Goal: Task Accomplishment & Management: Complete application form

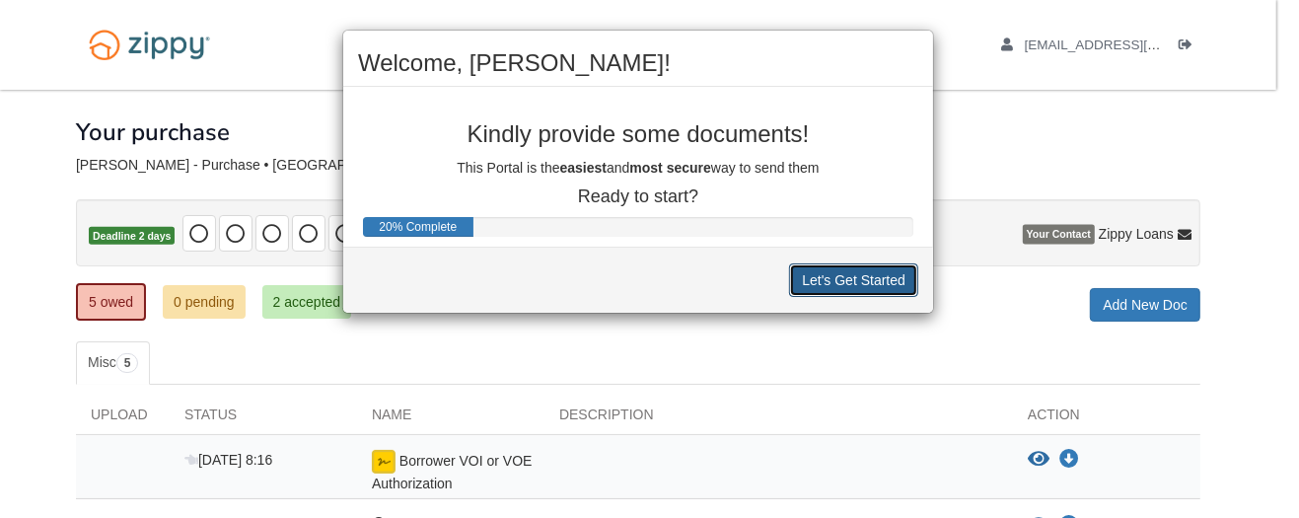
click at [849, 270] on button "Let's Get Started" at bounding box center [853, 280] width 129 height 34
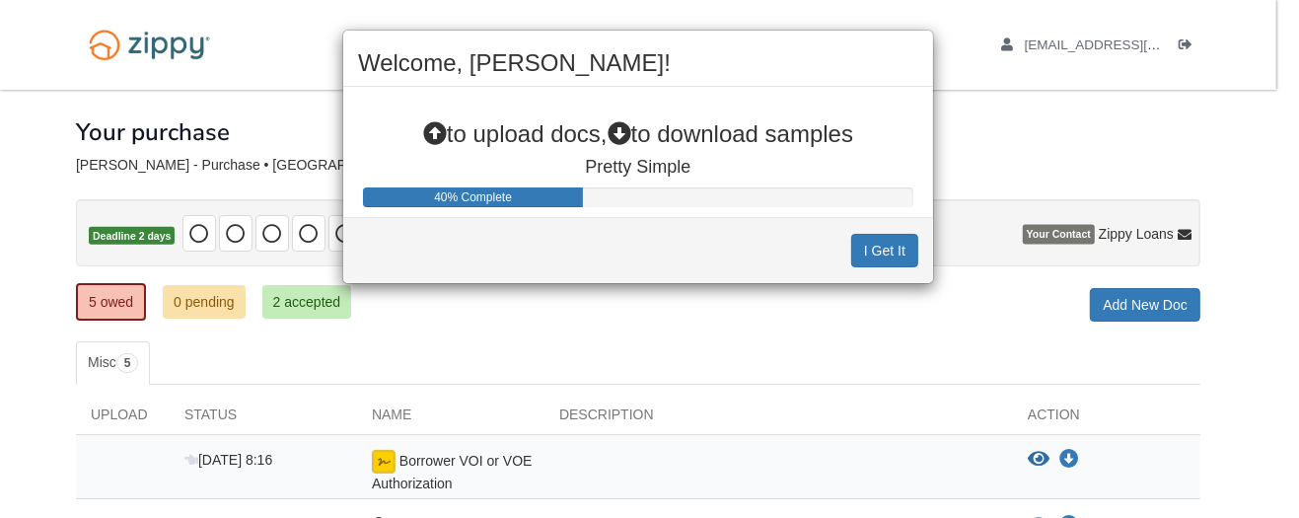
click at [1146, 301] on div "Welcome, [PERSON_NAME]! to upload docs, to download samples Pretty Simple 40% C…" at bounding box center [649, 259] width 1299 height 518
click at [879, 243] on button "I Get It" at bounding box center [884, 251] width 67 height 34
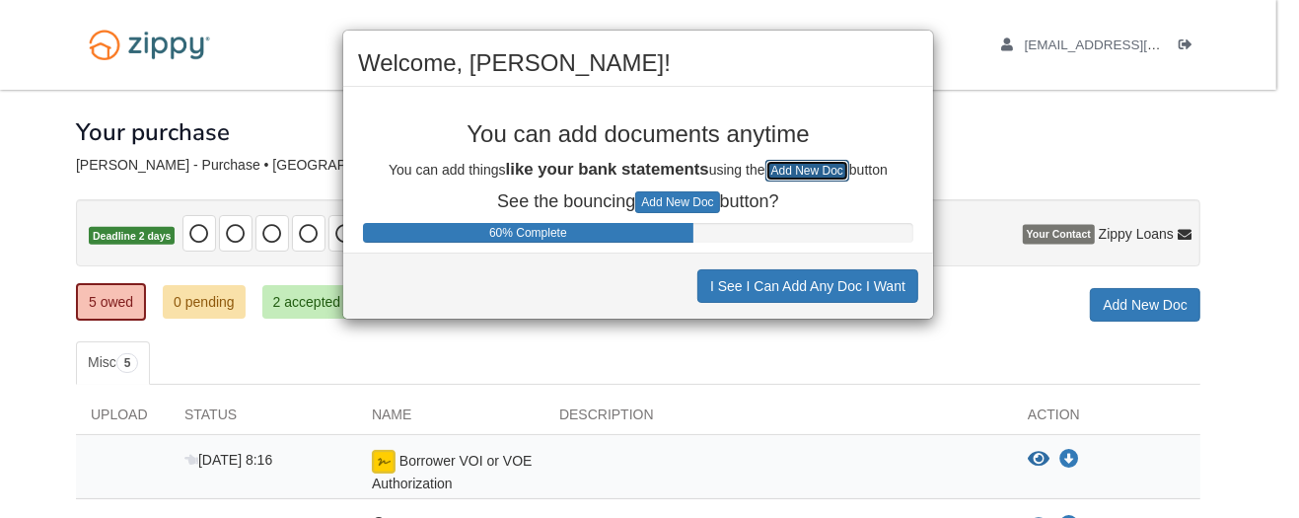
click at [833, 168] on button "Add New Doc" at bounding box center [807, 171] width 84 height 22
click at [1159, 297] on div "Welcome, [PERSON_NAME]! You can add documents anytime You can add things like y…" at bounding box center [649, 259] width 1299 height 518
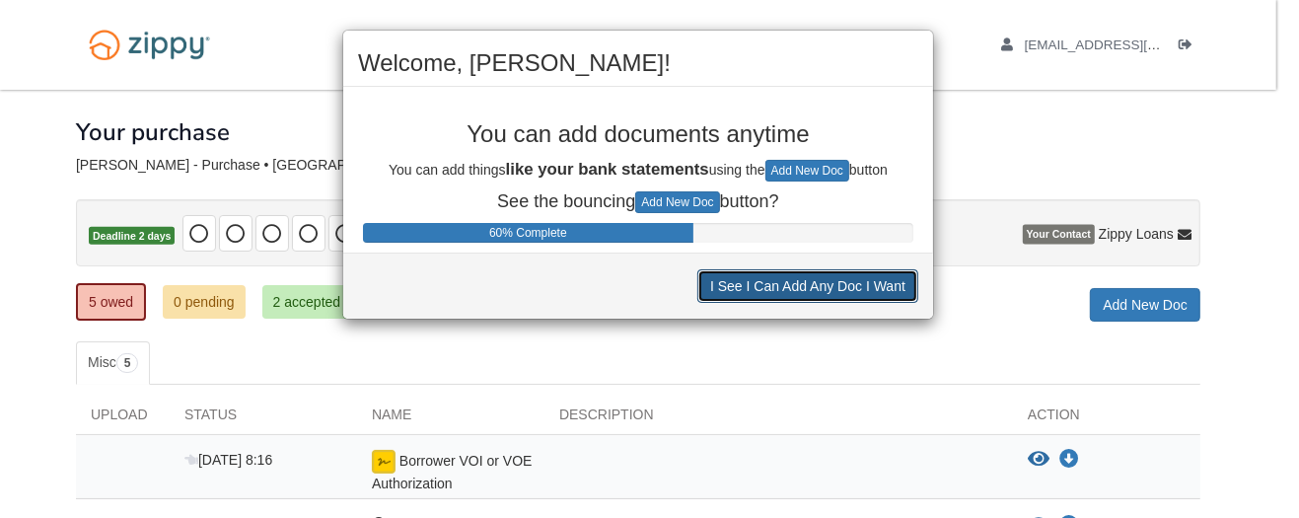
click at [893, 282] on button "I See I Can Add Any Doc I Want" at bounding box center [807, 286] width 221 height 34
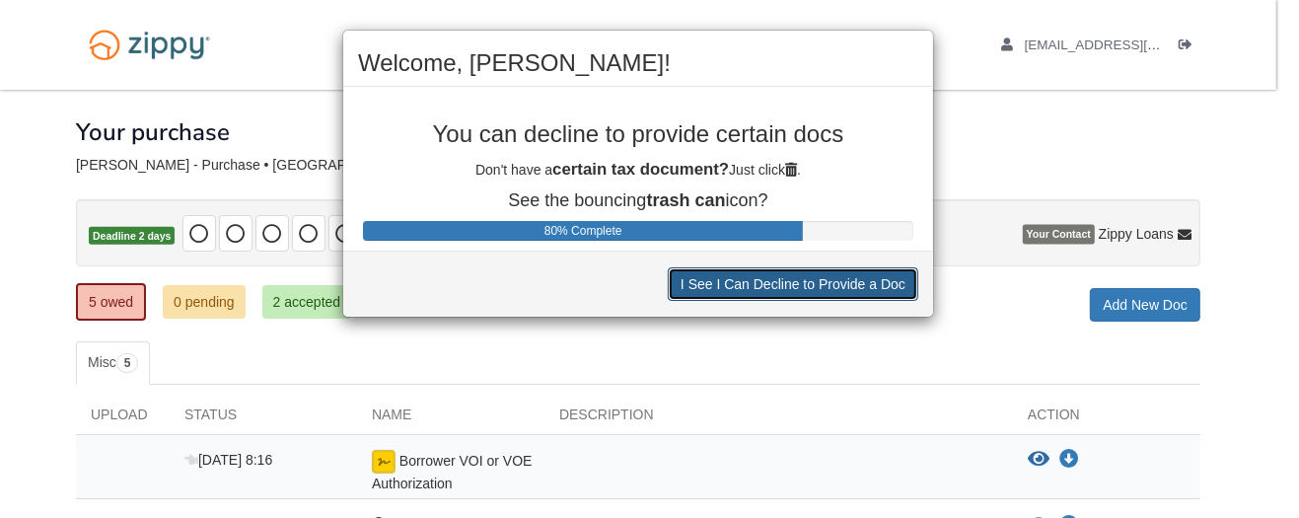
click at [879, 284] on button "I See I Can Decline to Provide a Doc" at bounding box center [793, 284] width 250 height 34
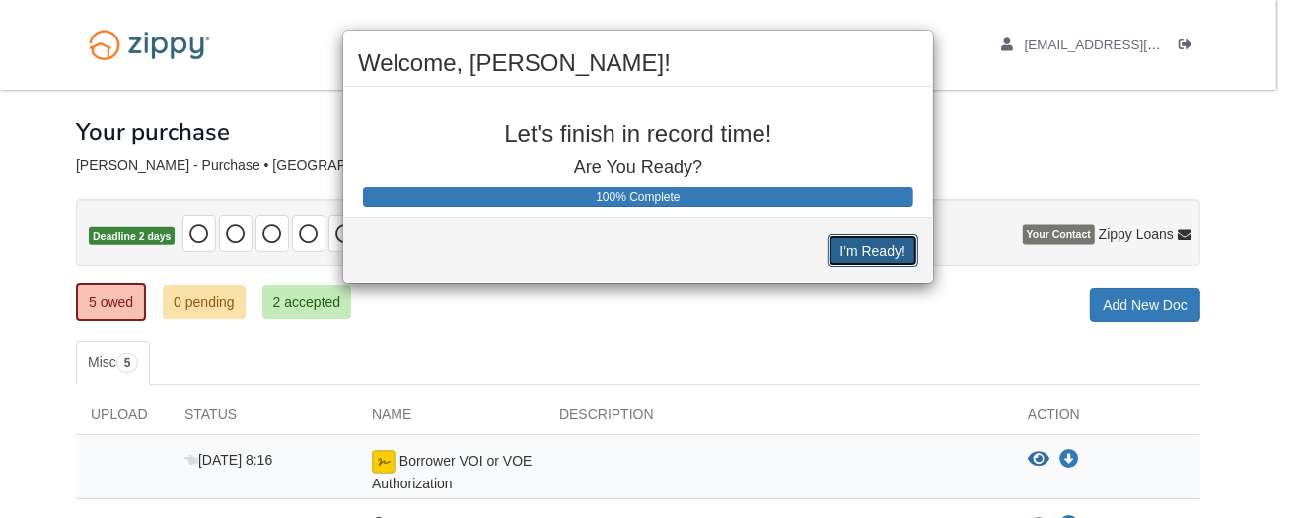
click at [883, 246] on button "I'm Ready!" at bounding box center [872, 251] width 91 height 34
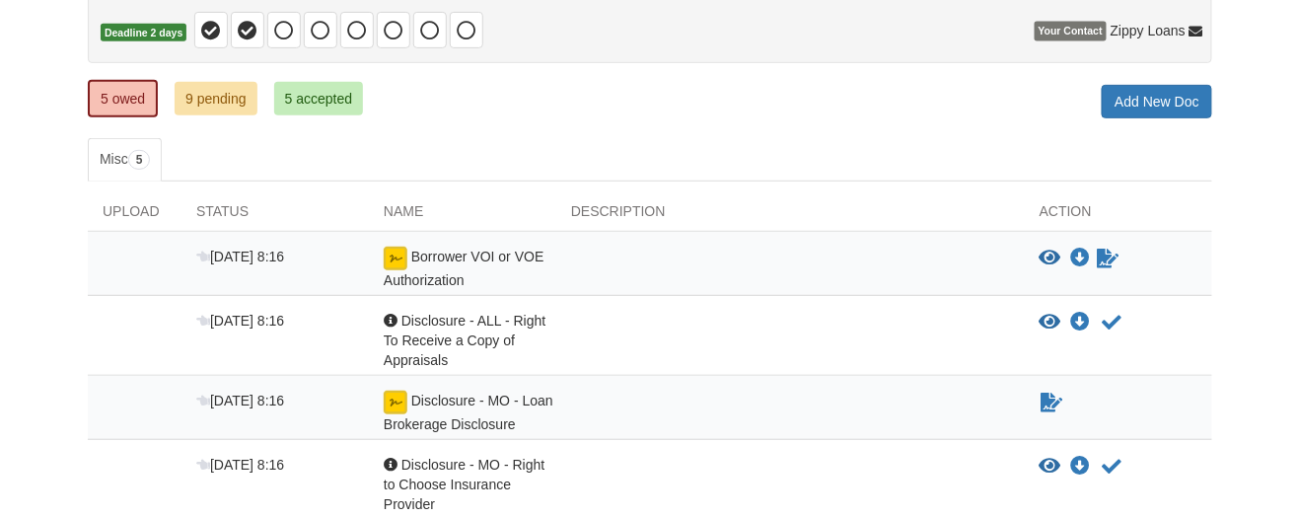
scroll to position [197, 0]
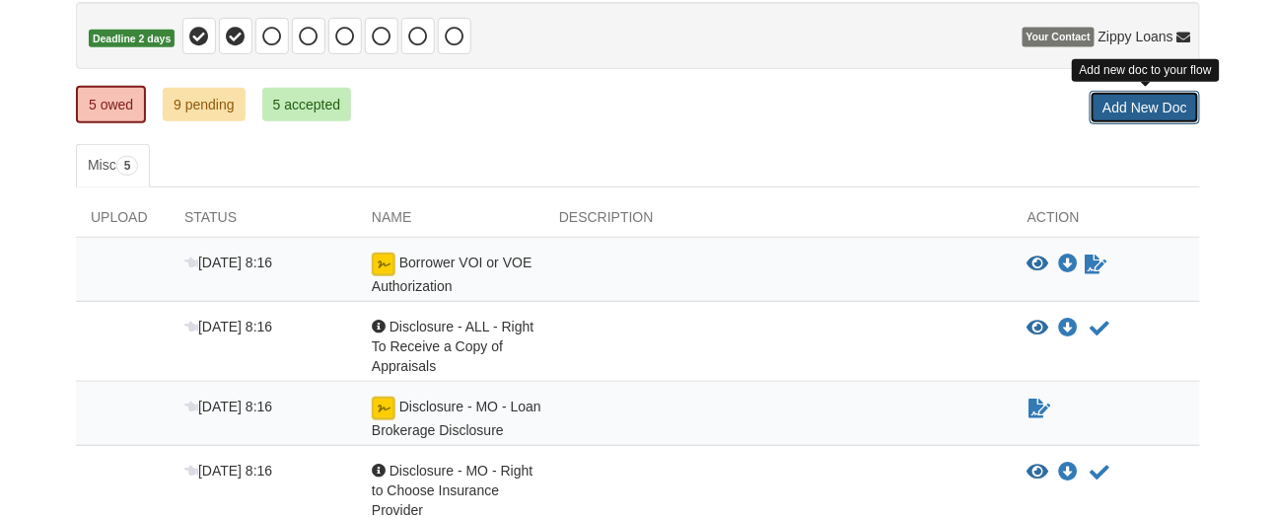
click at [1155, 109] on link "Add New Doc" at bounding box center [1145, 108] width 110 height 34
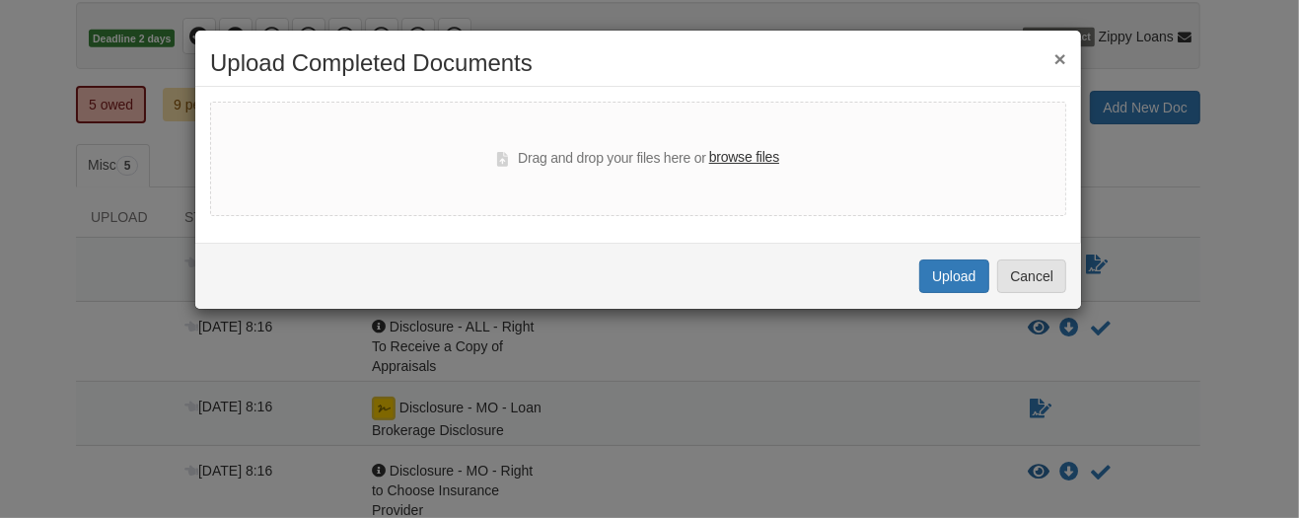
click at [752, 159] on label "browse files" at bounding box center [744, 158] width 70 height 22
click at [0, 0] on input "browse files" at bounding box center [0, 0] width 0 height 0
select select "****"
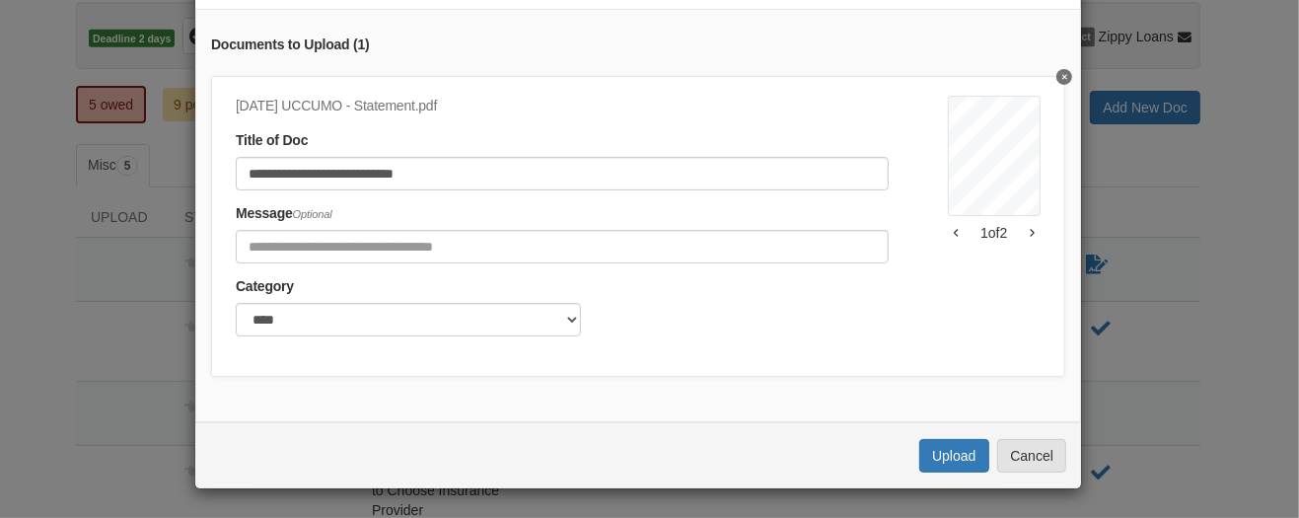
scroll to position [204, 0]
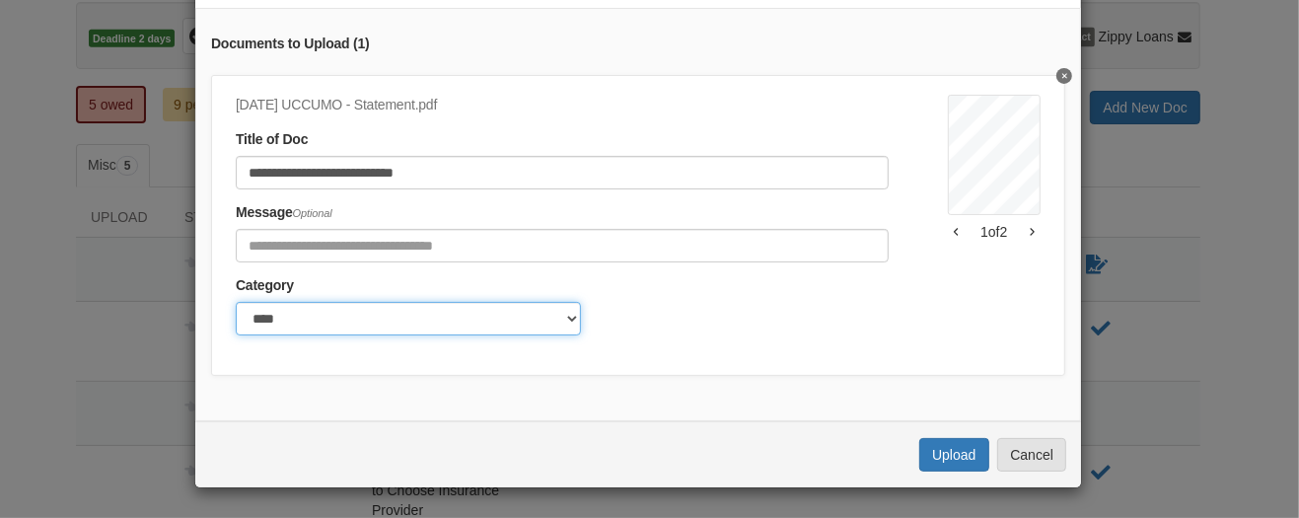
click at [552, 302] on select "******* ****" at bounding box center [408, 319] width 345 height 34
click at [236, 302] on select "******* ****" at bounding box center [408, 319] width 345 height 34
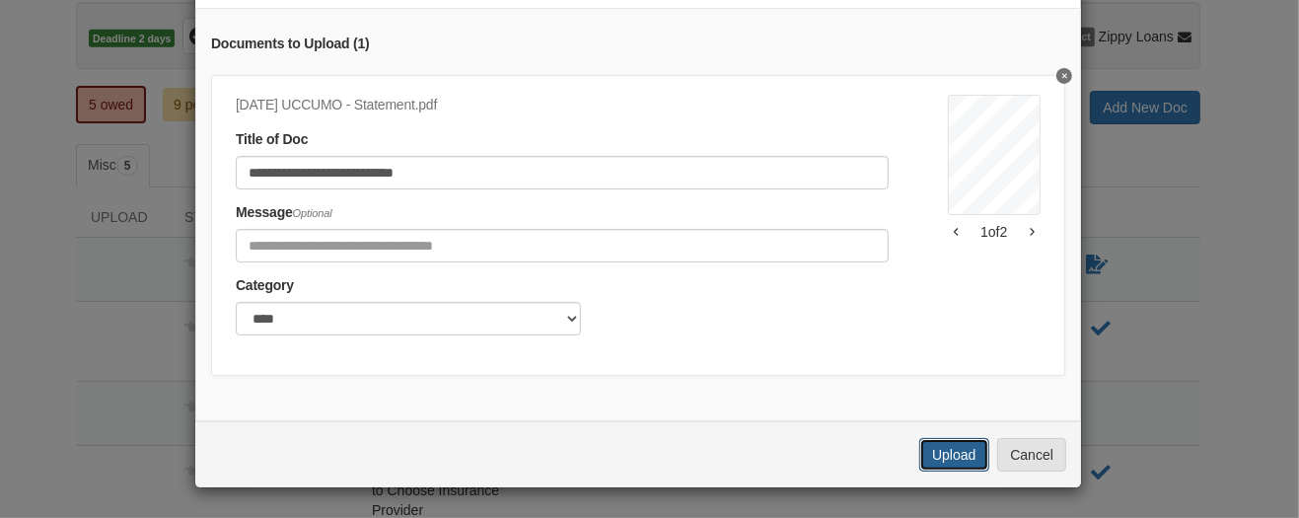
click at [931, 458] on button "Upload" at bounding box center [953, 455] width 69 height 34
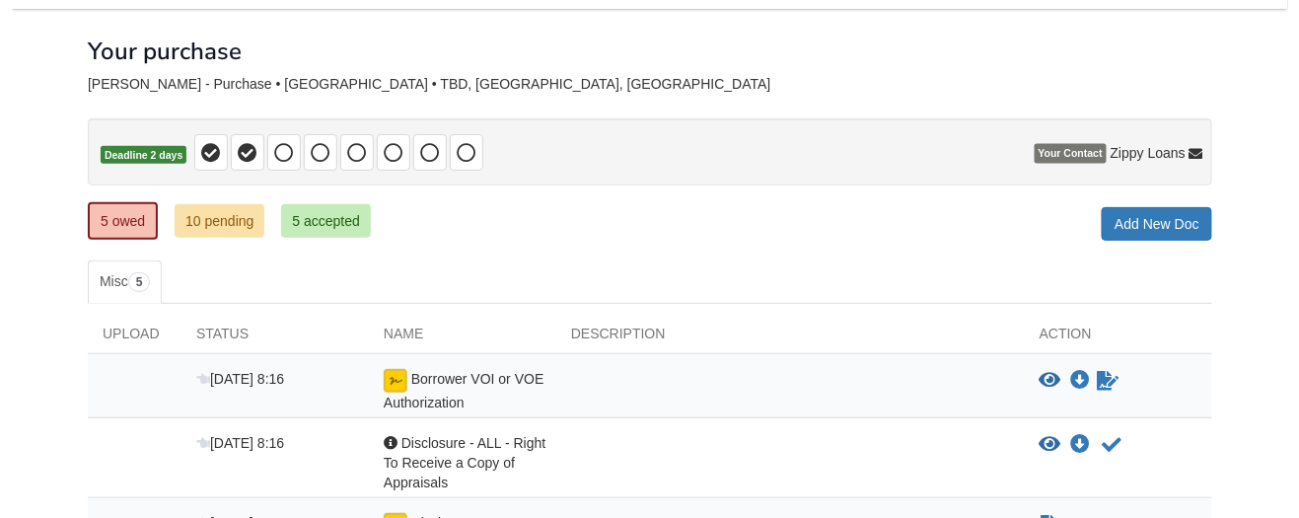
scroll to position [99, 0]
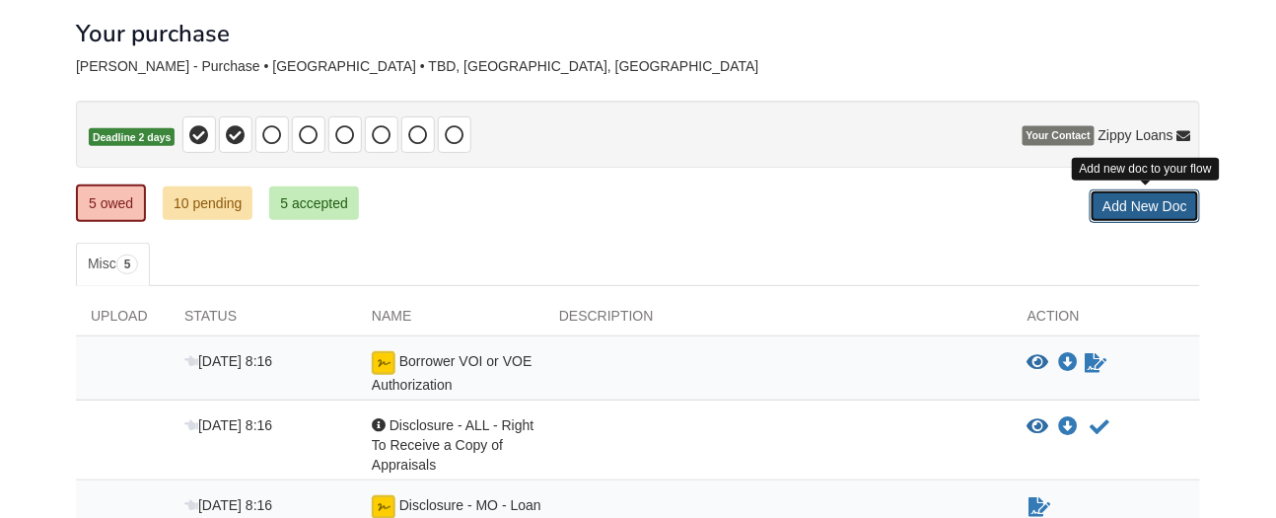
click at [1155, 198] on link "Add New Doc" at bounding box center [1145, 206] width 110 height 34
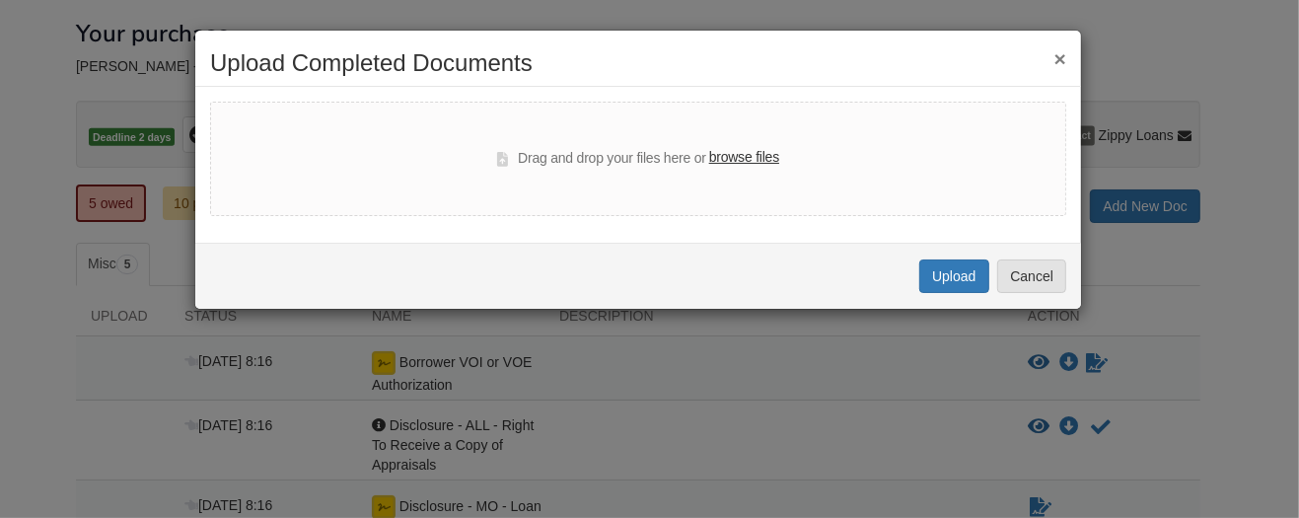
click at [762, 161] on label "browse files" at bounding box center [744, 158] width 70 height 22
click at [0, 0] on input "browse files" at bounding box center [0, 0] width 0 height 0
select select "****"
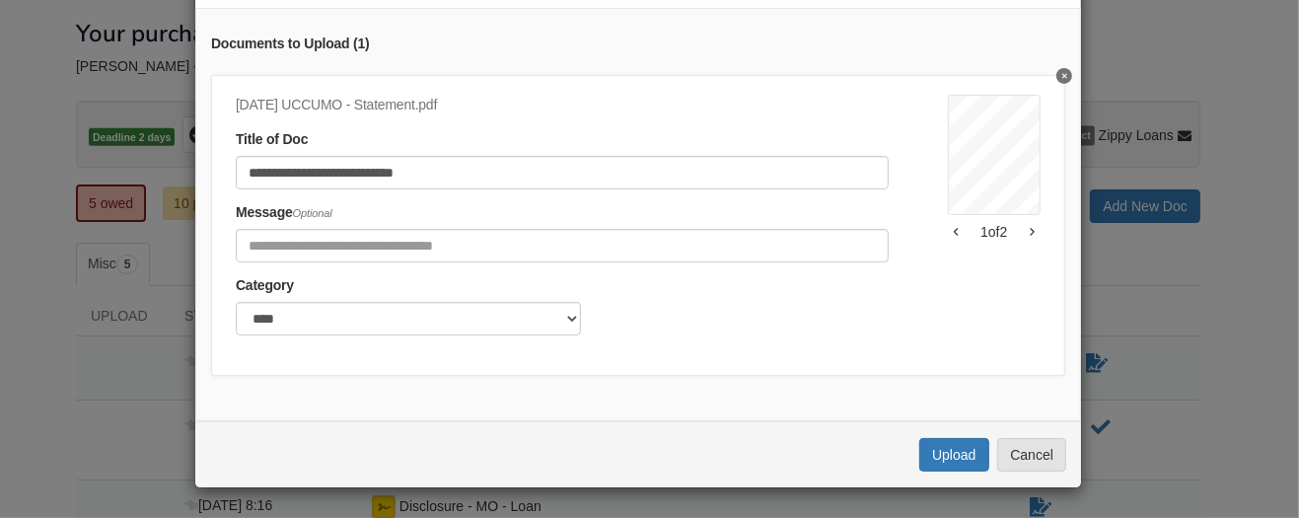
scroll to position [204, 0]
click at [933, 461] on button "Upload" at bounding box center [953, 455] width 69 height 34
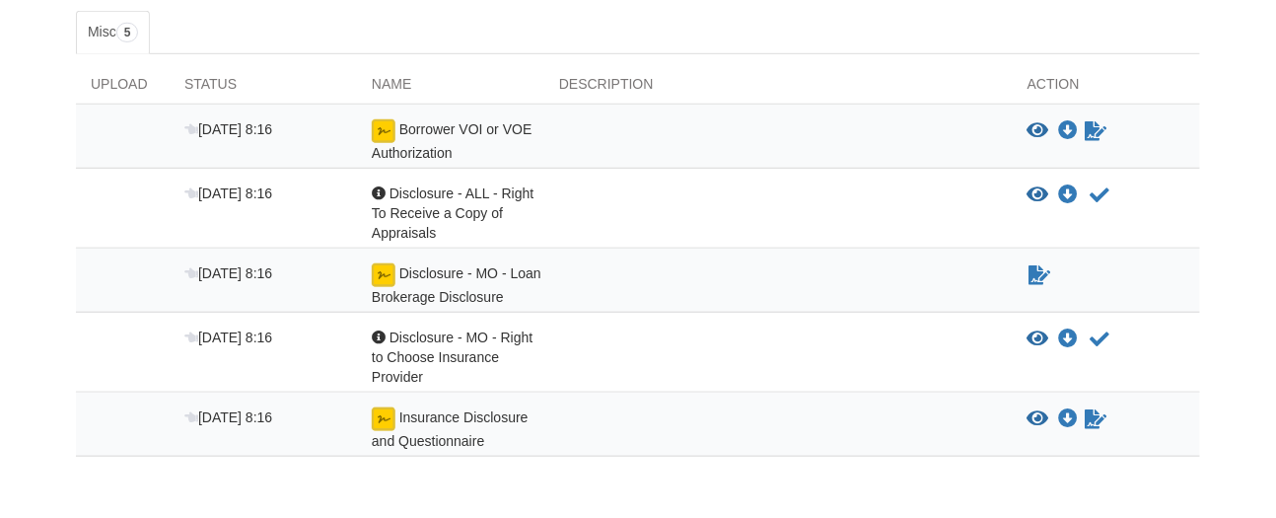
scroll to position [273, 0]
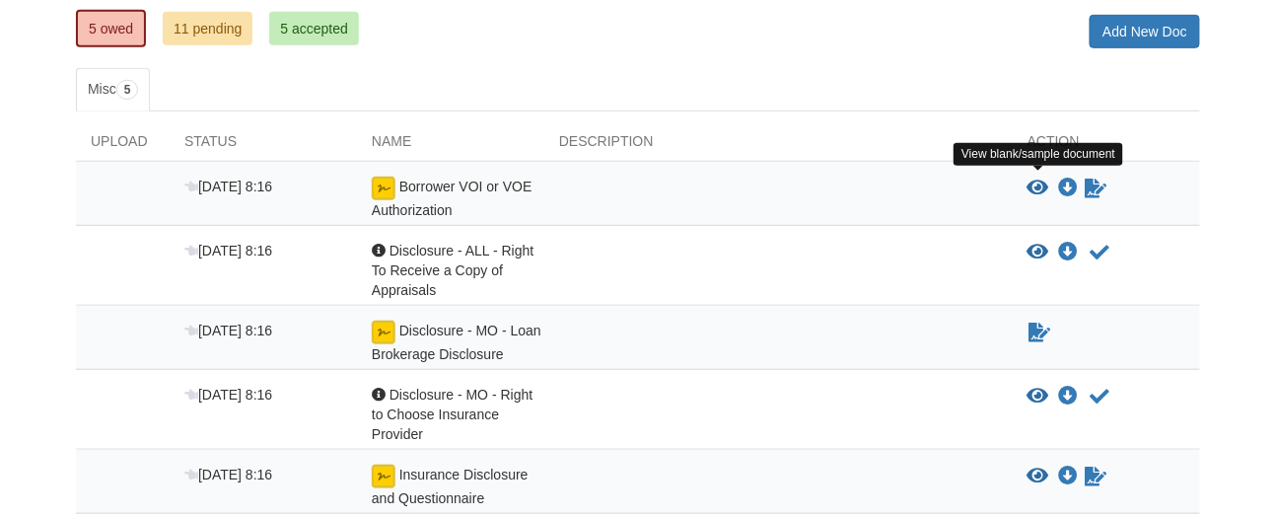
click at [1036, 180] on icon "View Borrower VOI or VOE Authorization" at bounding box center [1039, 188] width 22 height 20
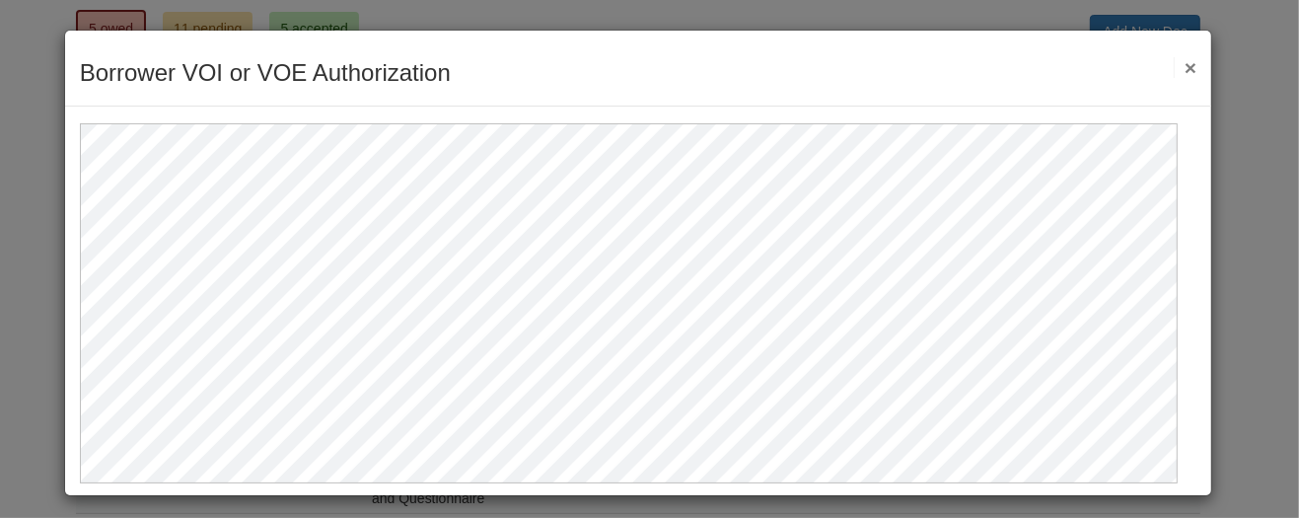
click at [1174, 65] on button "×" at bounding box center [1185, 67] width 23 height 21
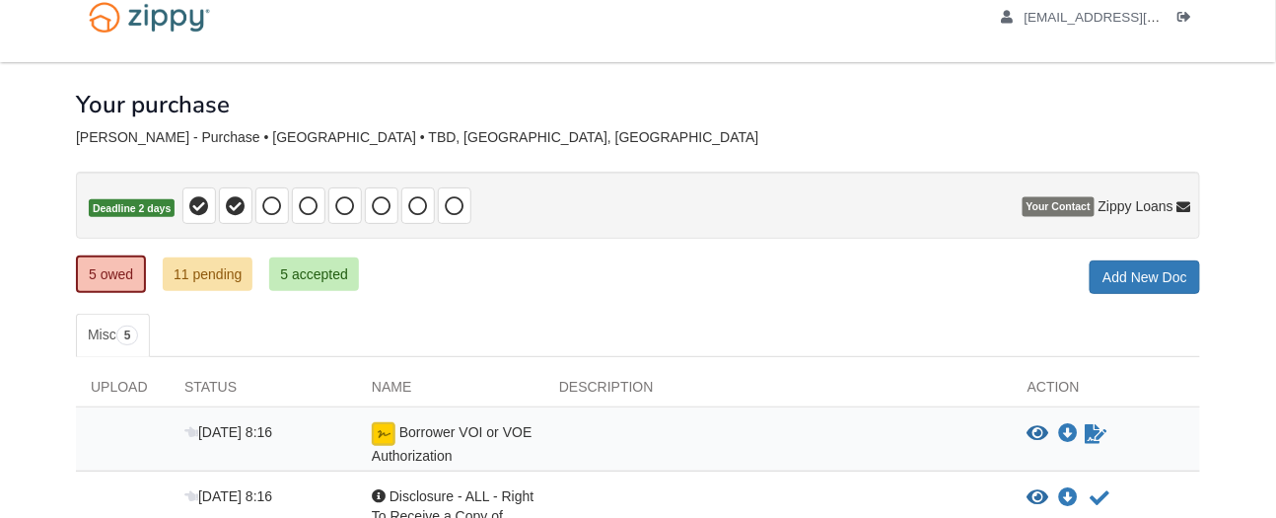
scroll to position [0, 0]
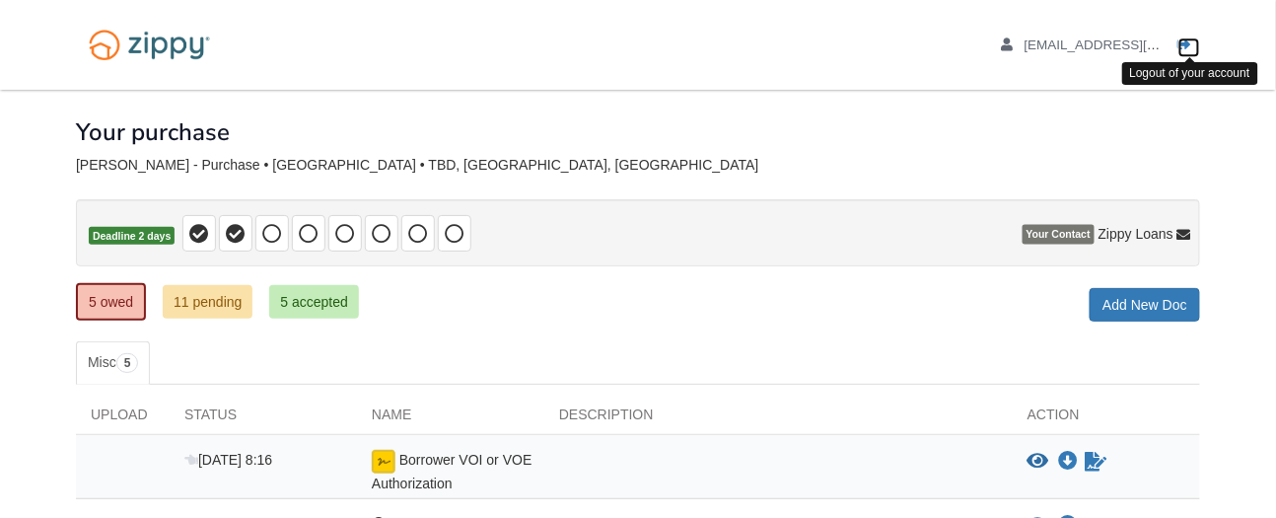
click at [1188, 41] on icon "Log out" at bounding box center [1185, 45] width 14 height 14
